Goal: Task Accomplishment & Management: Use online tool/utility

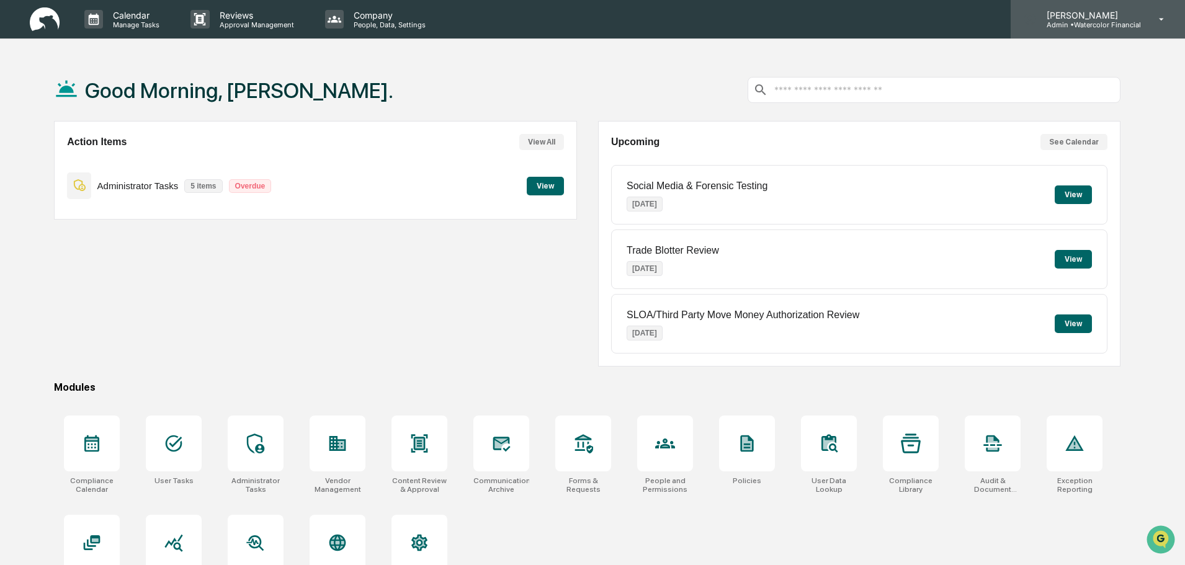
click at [1113, 32] on div "[PERSON_NAME] Admin • Watercolor Financial" at bounding box center [1098, 19] width 174 height 38
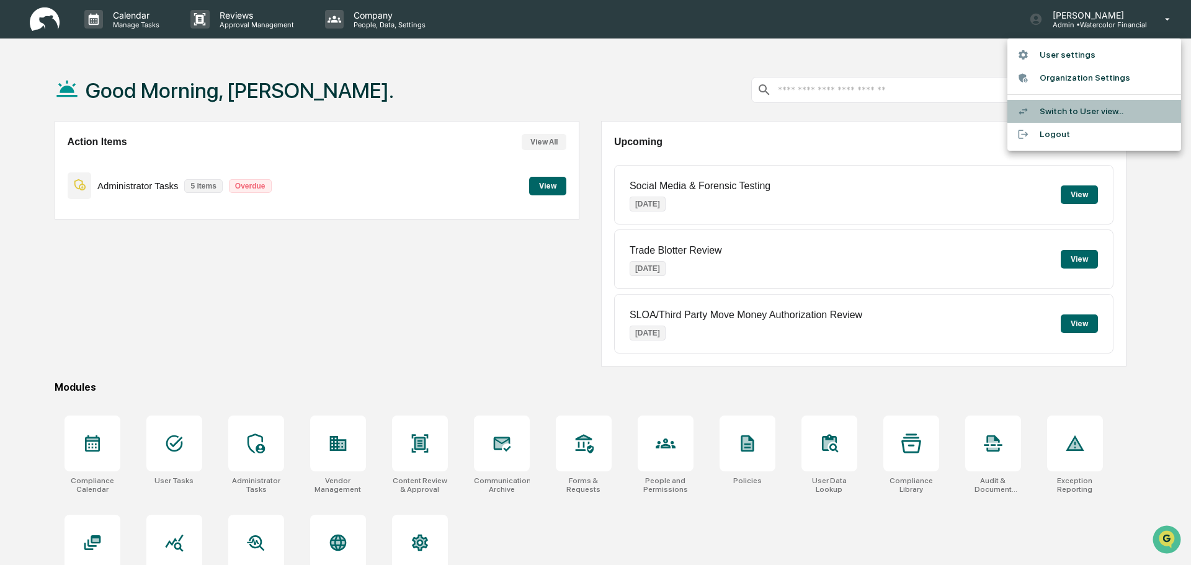
click at [1105, 110] on li "Switch to User view..." at bounding box center [1095, 111] width 174 height 23
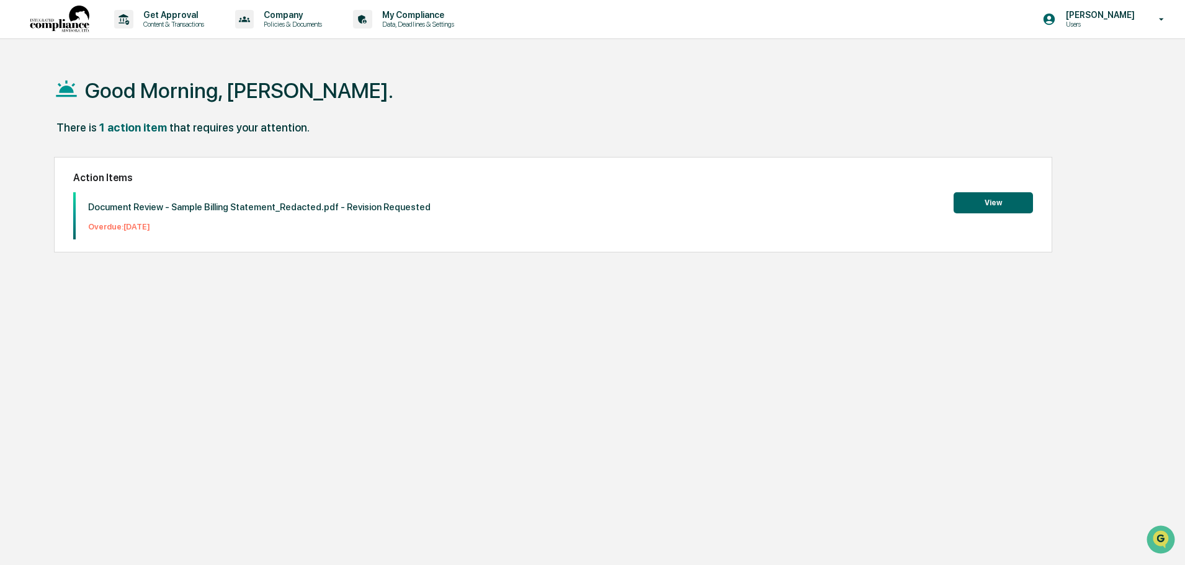
click at [1008, 202] on button "View" at bounding box center [993, 202] width 79 height 21
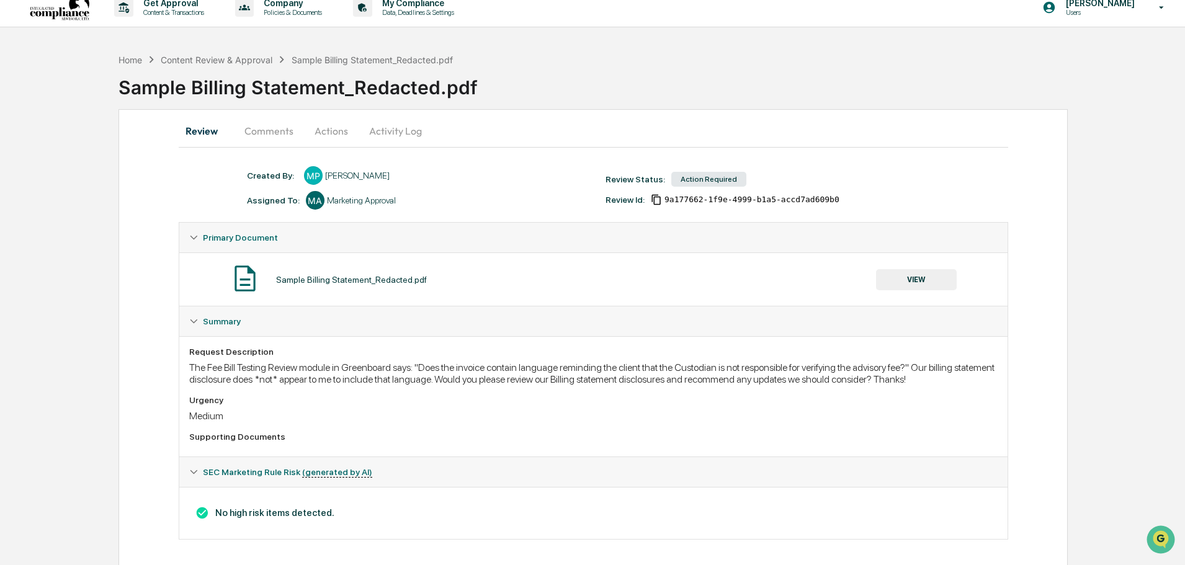
scroll to position [18, 0]
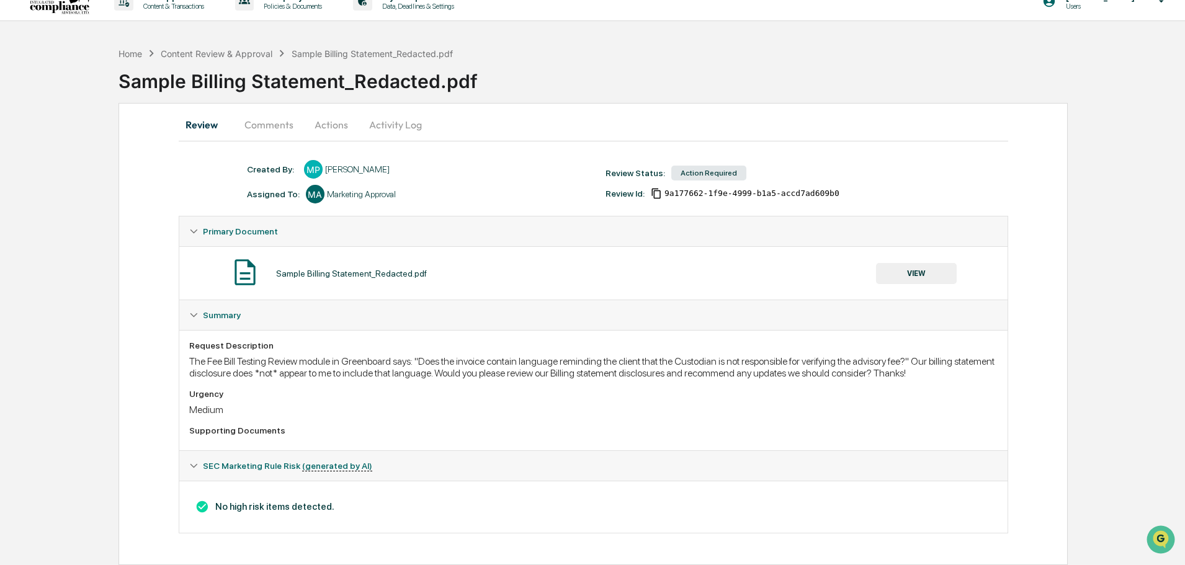
click at [253, 120] on button "Comments" at bounding box center [269, 125] width 69 height 30
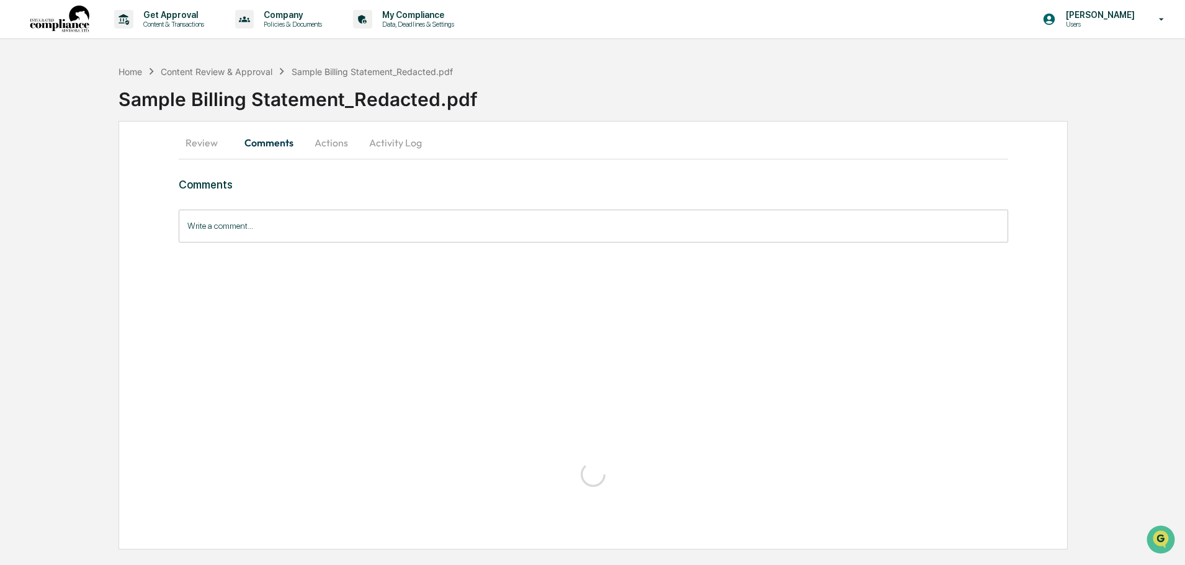
scroll to position [0, 0]
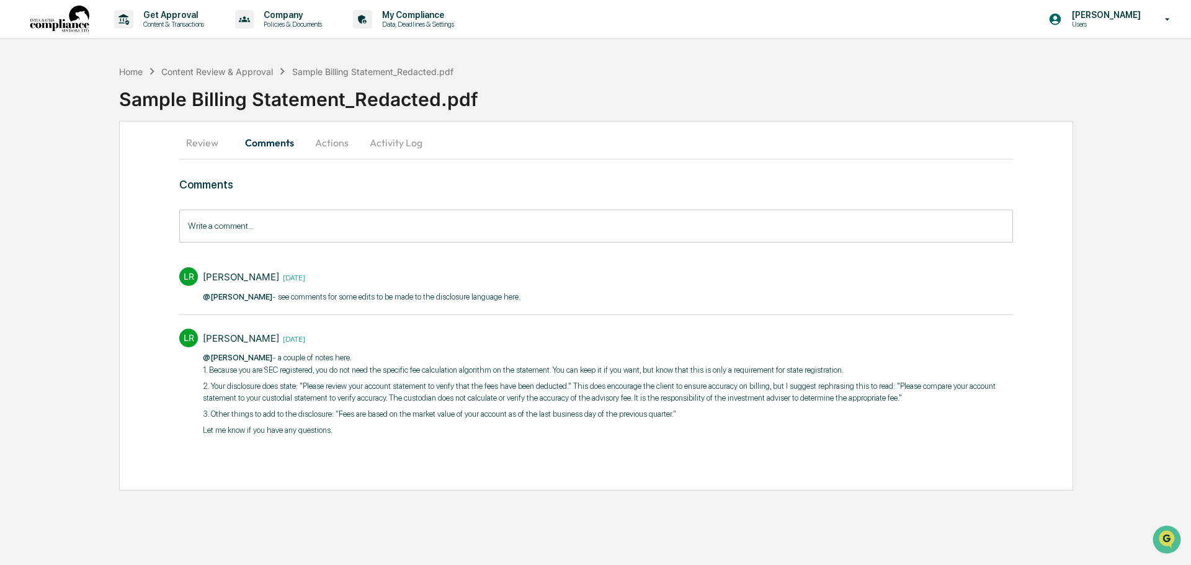
click at [332, 145] on button "Actions" at bounding box center [332, 143] width 56 height 30
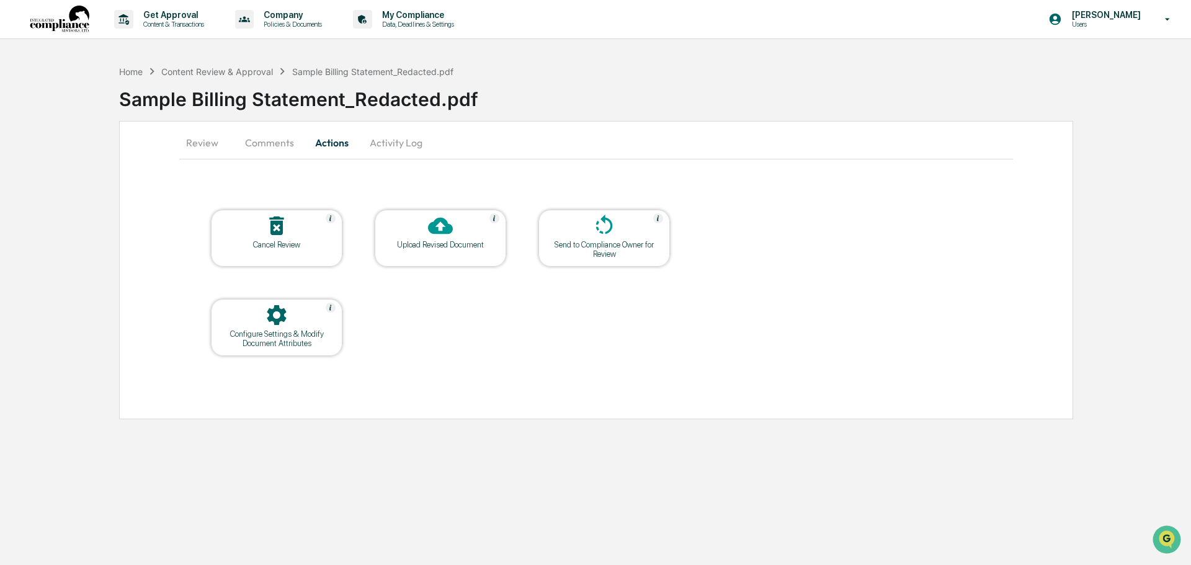
click at [441, 231] on icon at bounding box center [440, 226] width 25 height 17
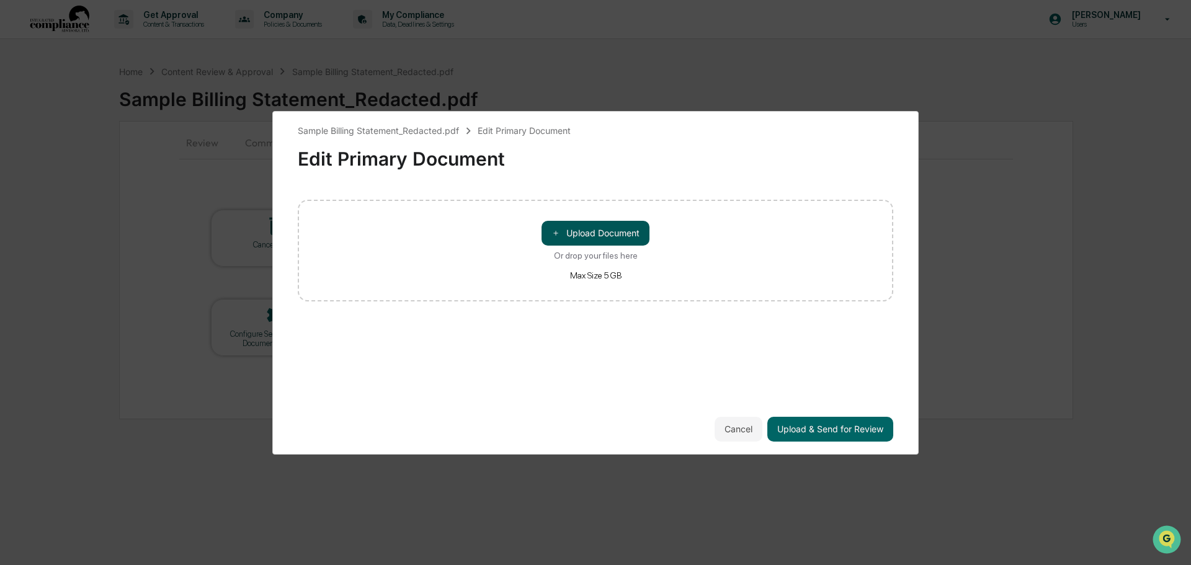
click at [608, 230] on button "＋ Upload Document" at bounding box center [596, 233] width 108 height 25
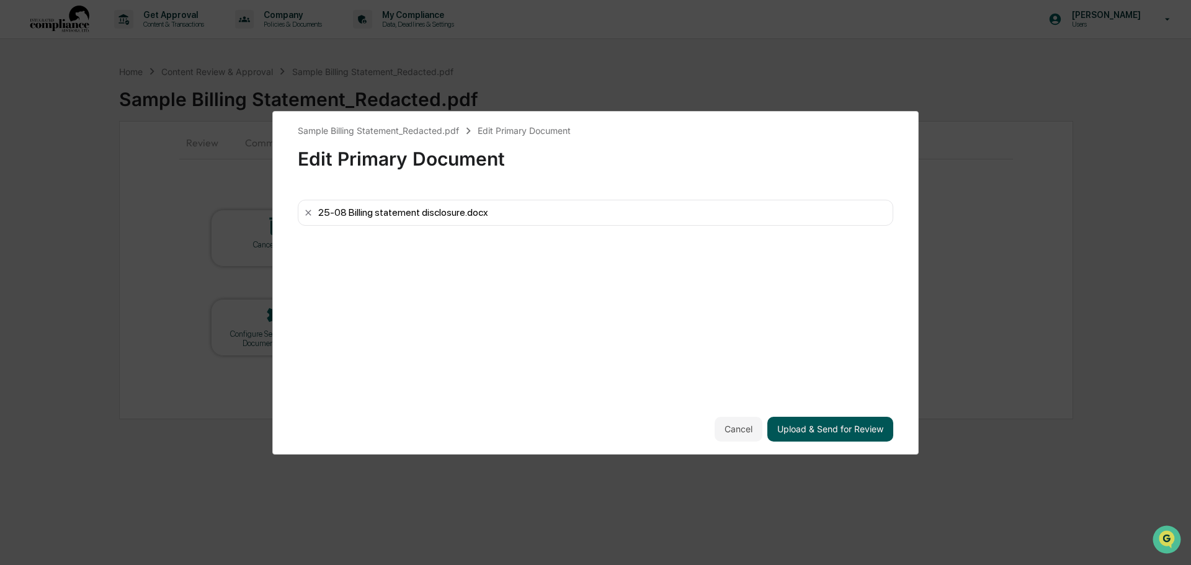
click at [820, 424] on button "Upload & Send for Review" at bounding box center [831, 429] width 126 height 25
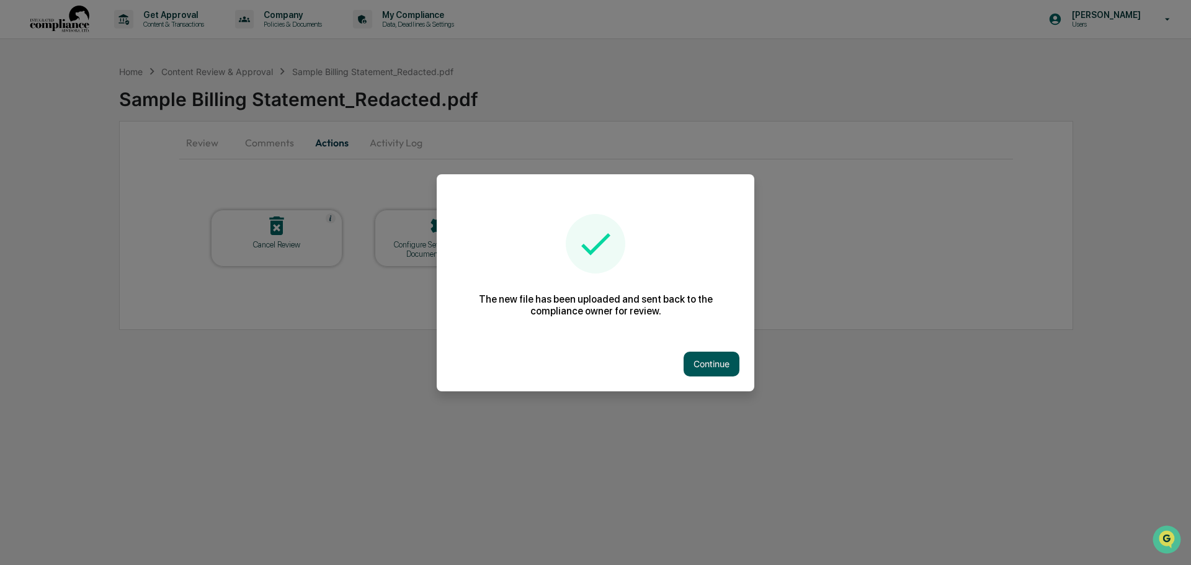
click at [710, 367] on button "Continue" at bounding box center [712, 364] width 56 height 25
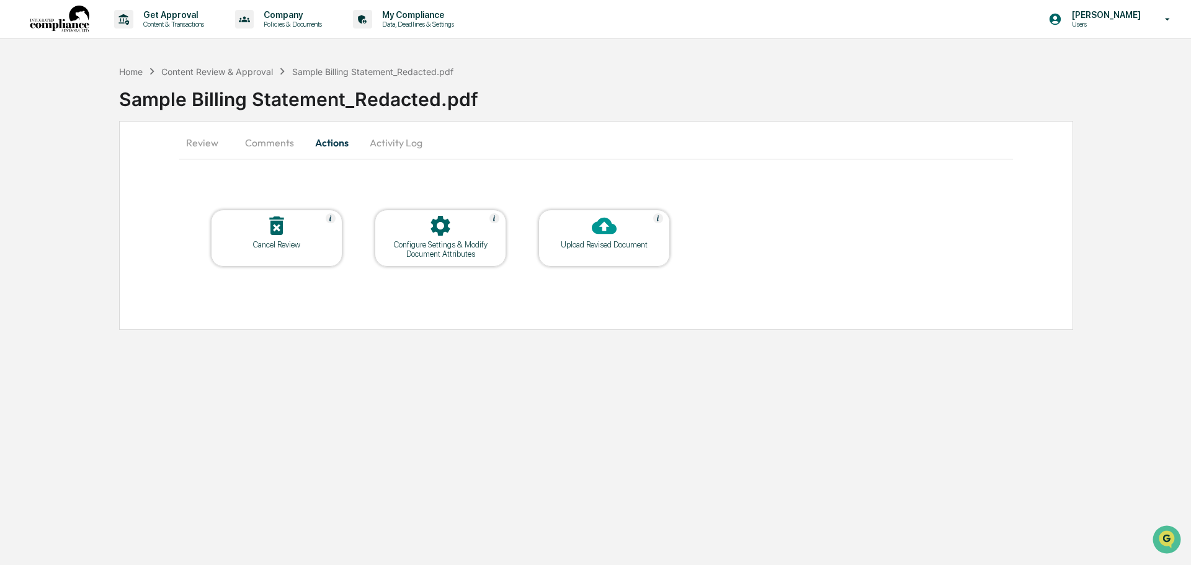
click at [271, 140] on button "Comments" at bounding box center [269, 143] width 69 height 30
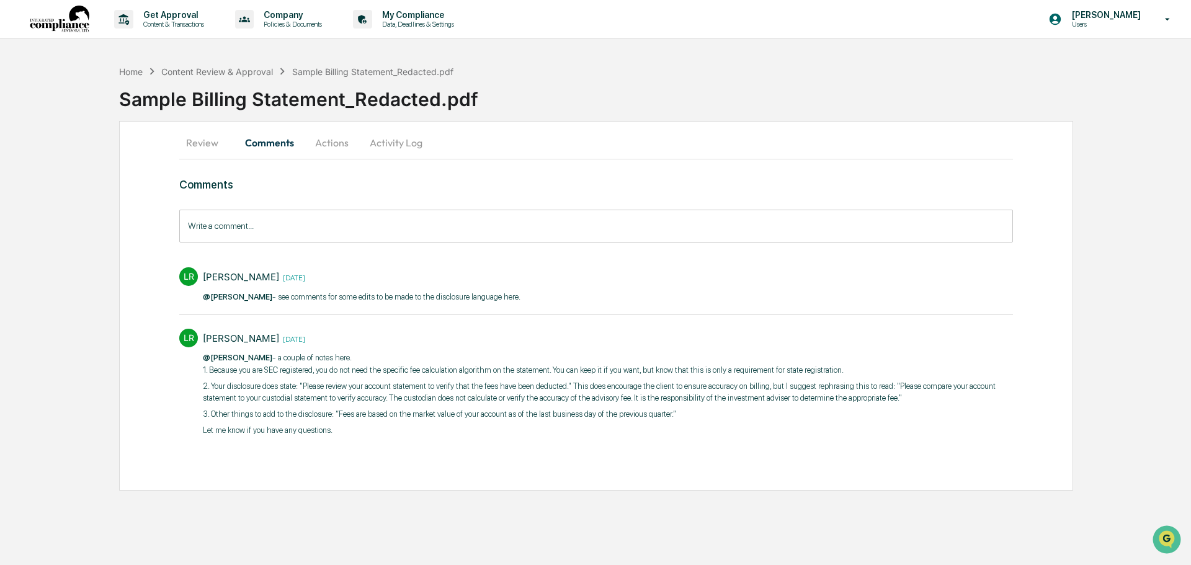
click at [338, 138] on button "Actions" at bounding box center [332, 143] width 56 height 30
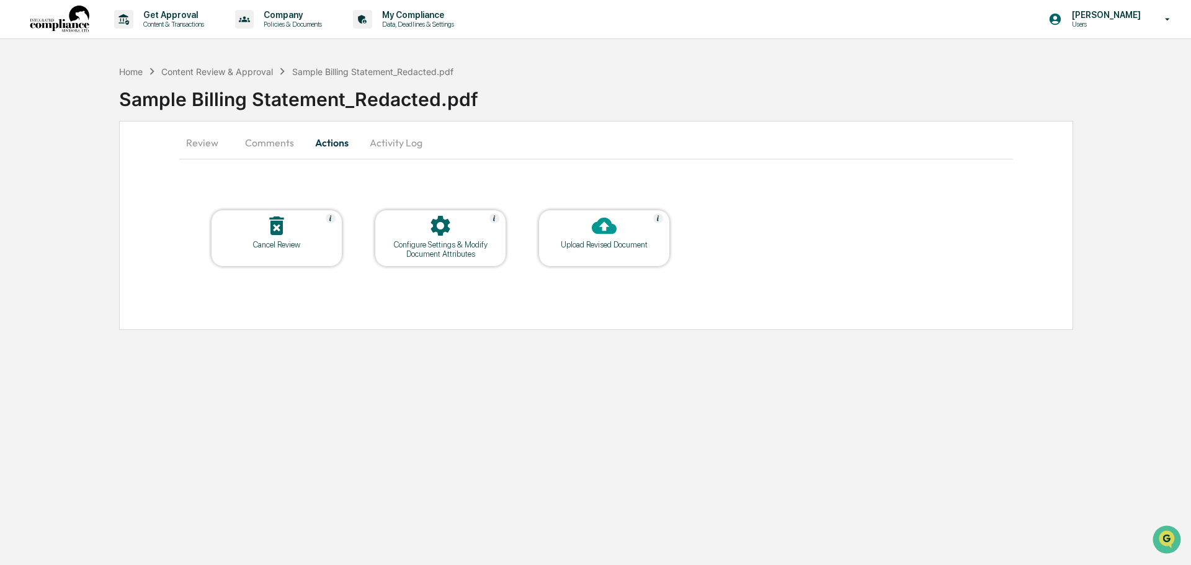
drag, startPoint x: 408, startPoint y: 142, endPoint x: 401, endPoint y: 150, distance: 10.1
click at [401, 150] on button "Activity Log" at bounding box center [396, 143] width 73 height 30
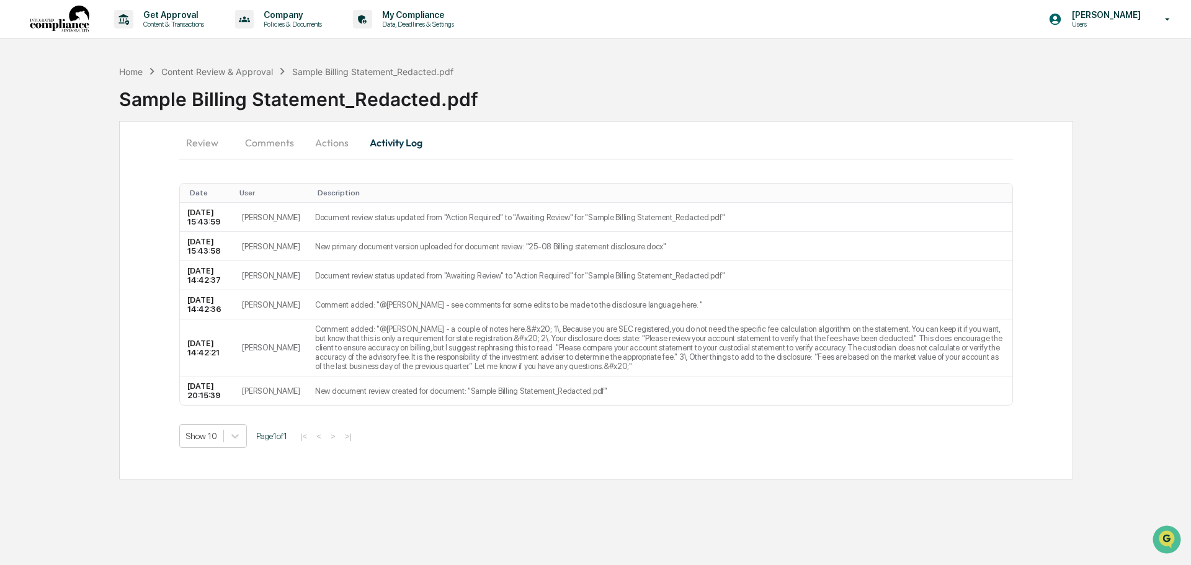
click at [324, 145] on button "Actions" at bounding box center [332, 143] width 56 height 30
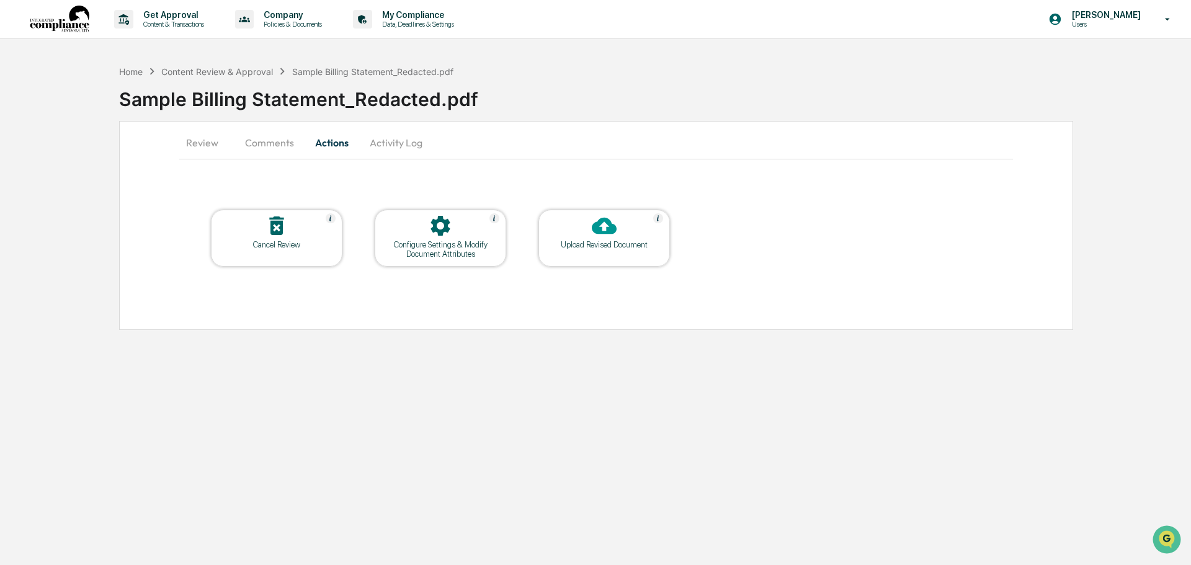
click at [271, 143] on button "Comments" at bounding box center [269, 143] width 69 height 30
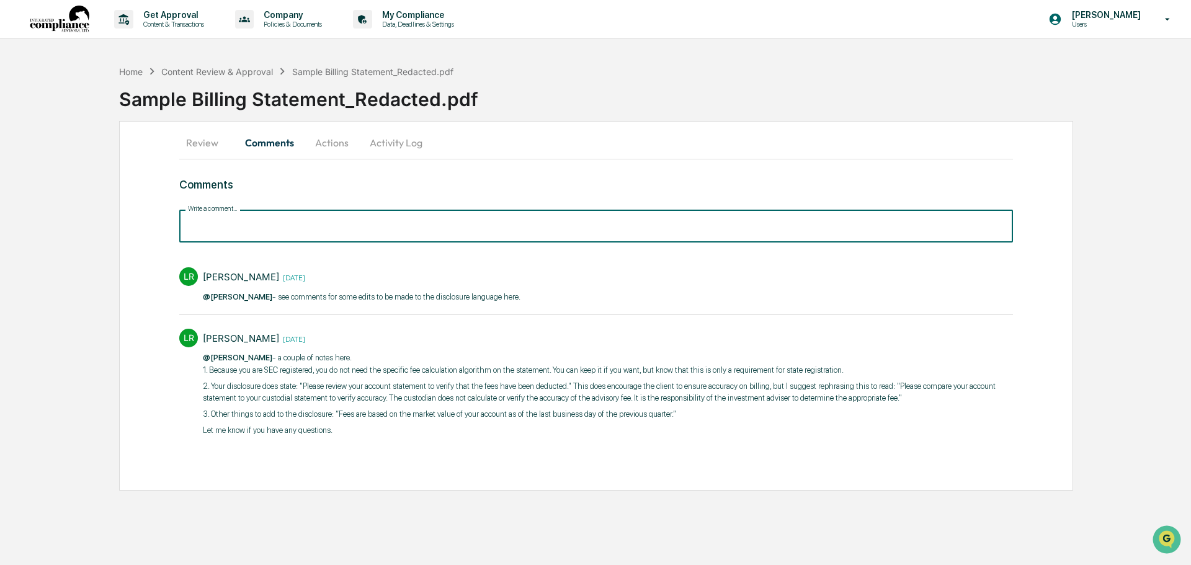
click at [236, 226] on input "Write a comment..." at bounding box center [596, 226] width 834 height 33
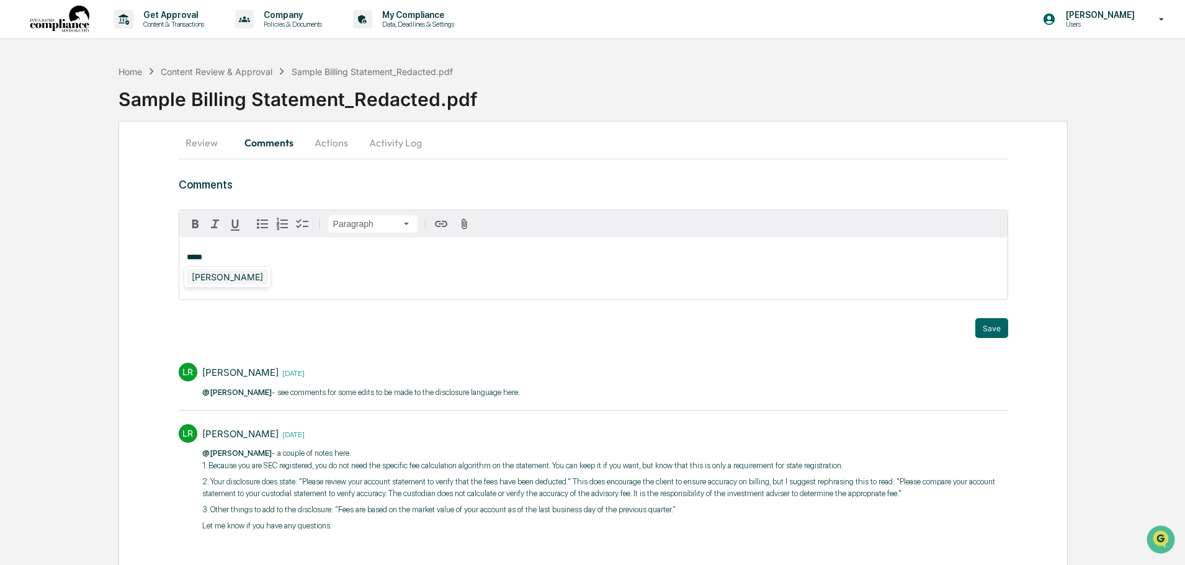
click at [216, 279] on div "[PERSON_NAME]" at bounding box center [227, 277] width 81 height 16
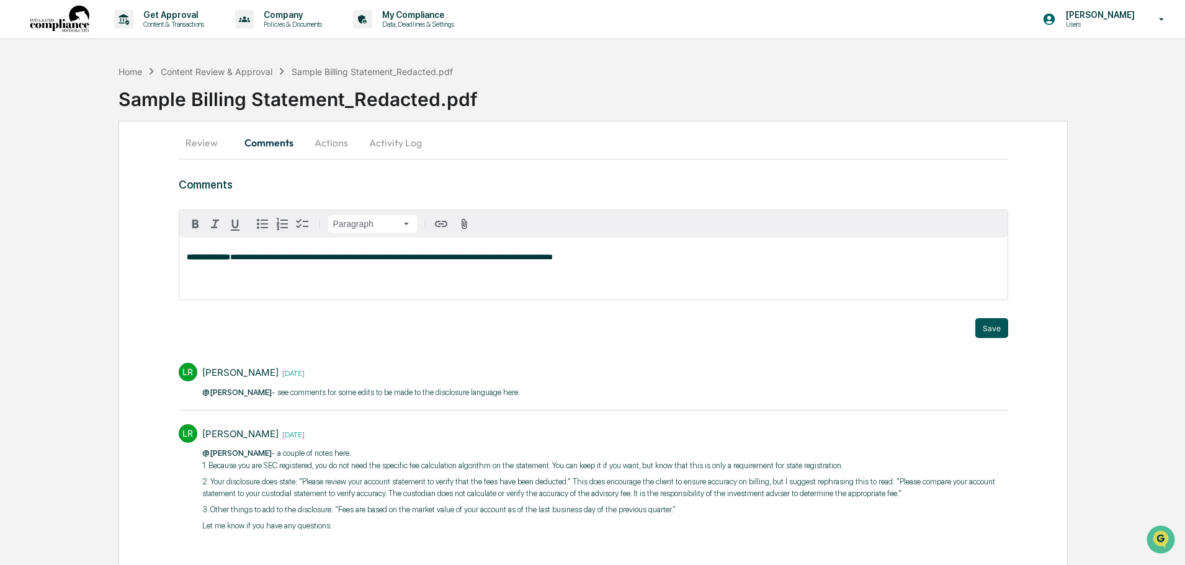
click at [994, 328] on button "Save" at bounding box center [991, 328] width 33 height 20
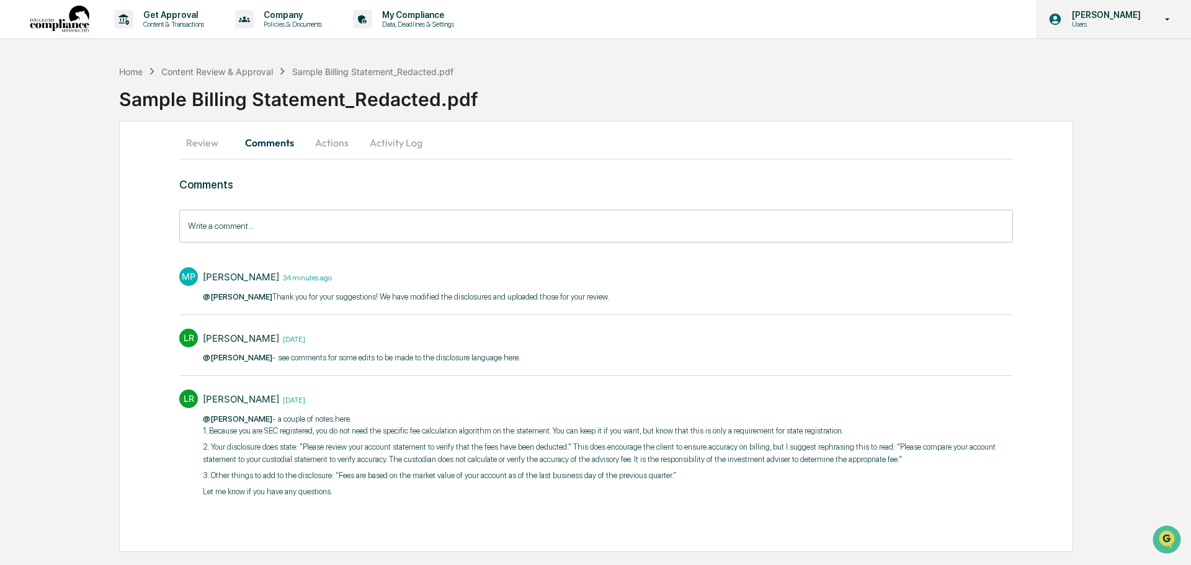
click at [1104, 26] on p "Users" at bounding box center [1104, 24] width 85 height 9
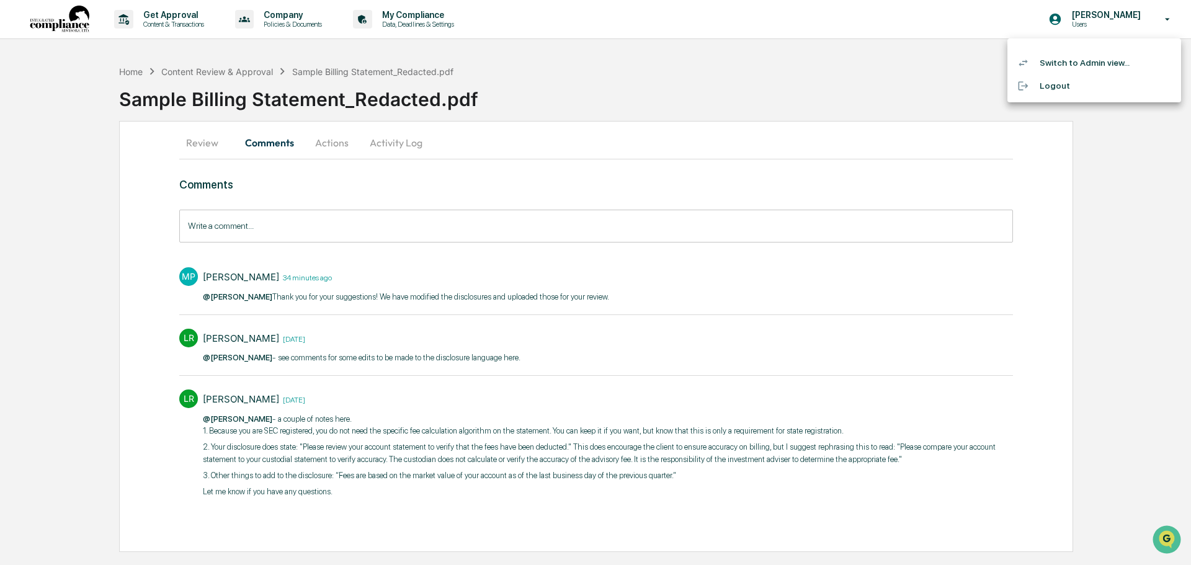
click at [1111, 61] on li "Switch to Admin view..." at bounding box center [1095, 63] width 174 height 23
